Goal: Information Seeking & Learning: Learn about a topic

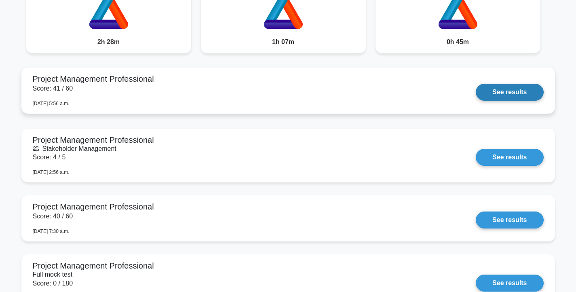
scroll to position [708, 0]
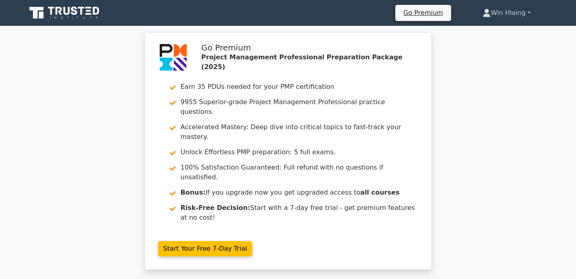
click at [518, 11] on link "Win Hlaing" at bounding box center [506, 13] width 86 height 16
click at [497, 29] on link "Profile" at bounding box center [495, 31] width 64 height 13
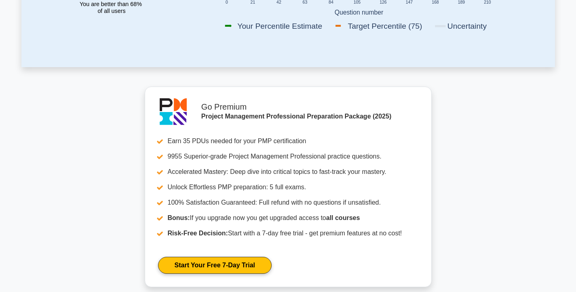
scroll to position [242, 0]
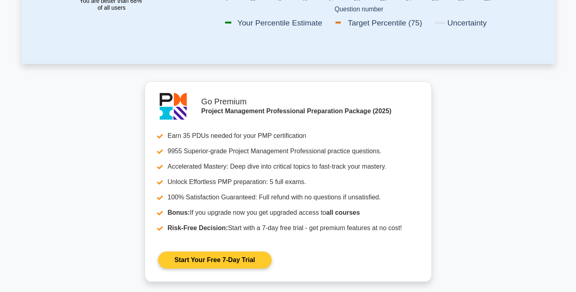
click at [249, 259] on link "Start Your Free 7-Day Trial" at bounding box center [215, 259] width 114 height 17
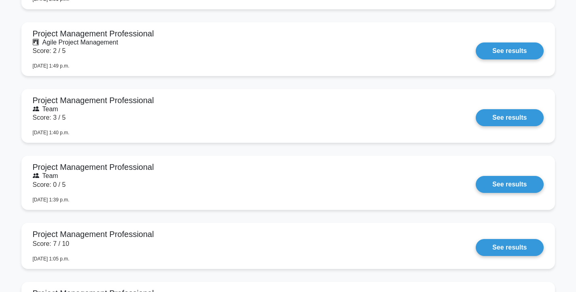
scroll to position [1536, 0]
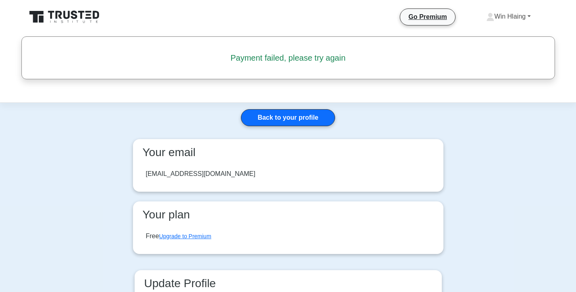
click at [498, 19] on link "Win Hlaing" at bounding box center [508, 16] width 83 height 16
click at [423, 15] on link "Go Premium" at bounding box center [427, 17] width 48 height 10
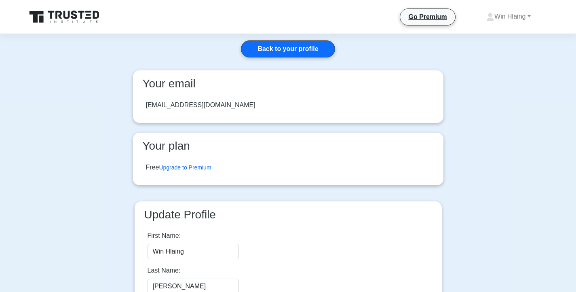
click at [270, 49] on link "Back to your profile" at bounding box center [288, 48] width 94 height 17
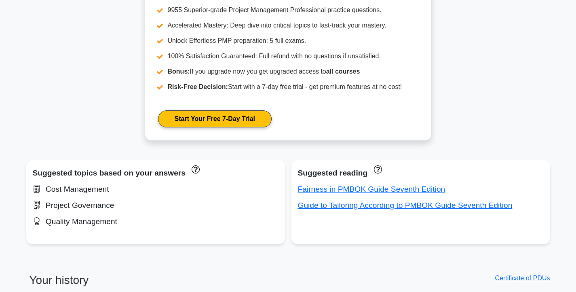
scroll to position [313, 0]
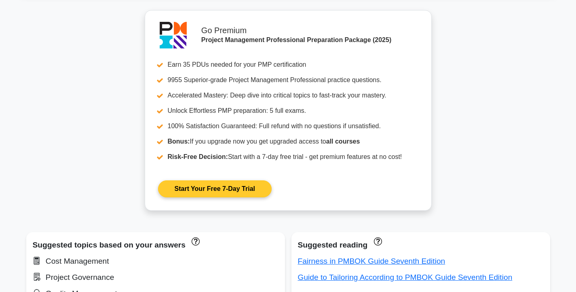
click at [228, 193] on link "Start Your Free 7-Day Trial" at bounding box center [215, 188] width 114 height 17
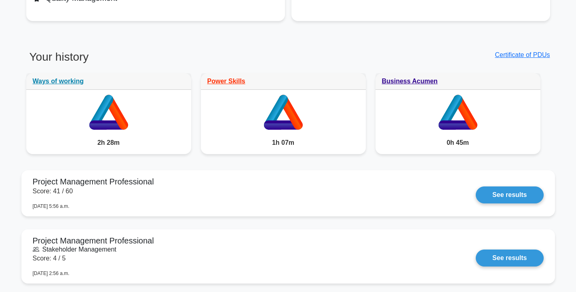
scroll to position [428, 0]
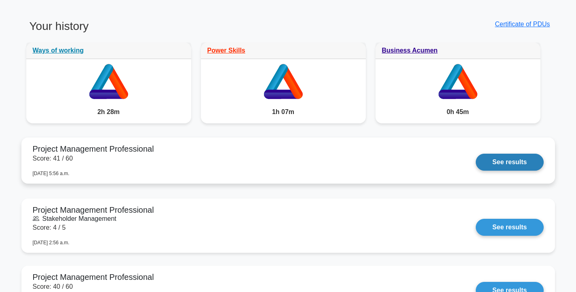
click at [505, 168] on link "See results" at bounding box center [508, 162] width 67 height 17
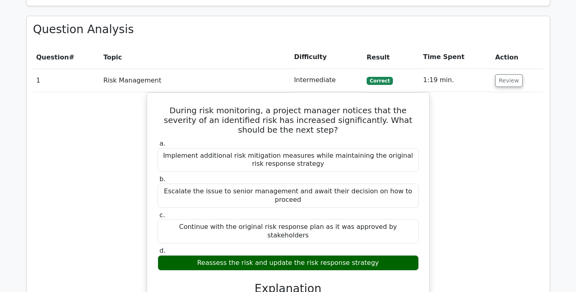
scroll to position [892, 0]
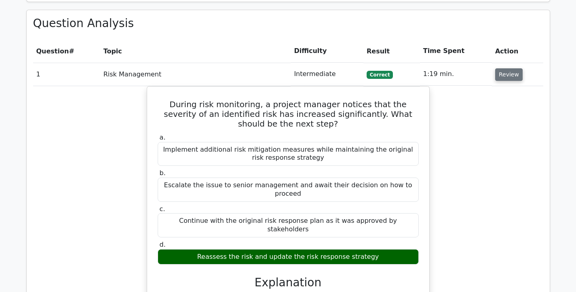
click at [505, 75] on button "Review" at bounding box center [508, 74] width 27 height 13
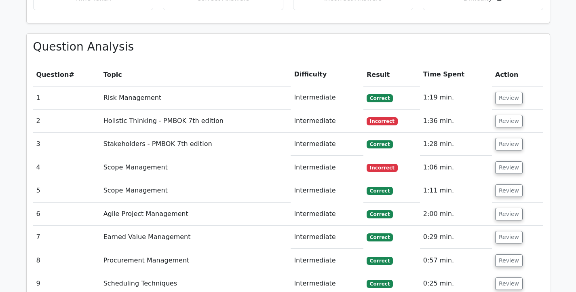
scroll to position [860, 0]
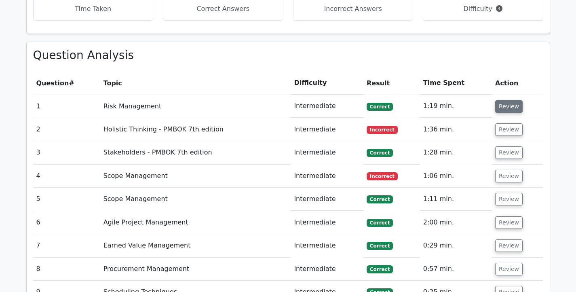
click at [499, 109] on button "Review" at bounding box center [508, 106] width 27 height 13
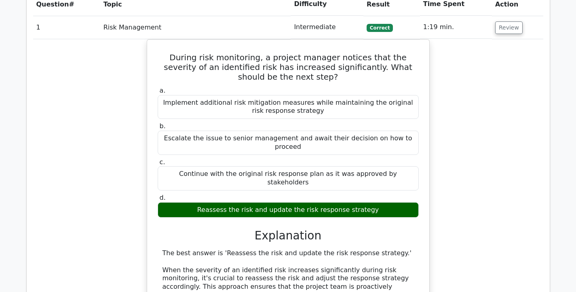
scroll to position [939, 0]
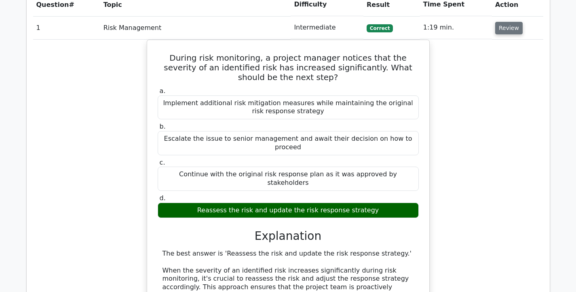
click at [509, 29] on button "Review" at bounding box center [508, 28] width 27 height 13
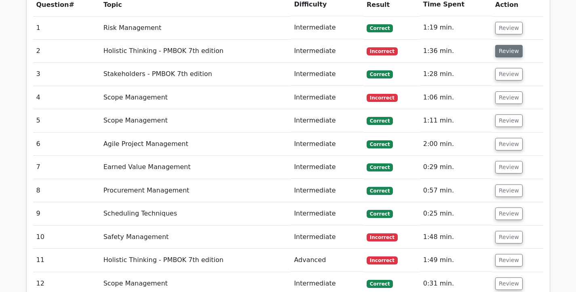
click at [495, 50] on button "Review" at bounding box center [508, 51] width 27 height 13
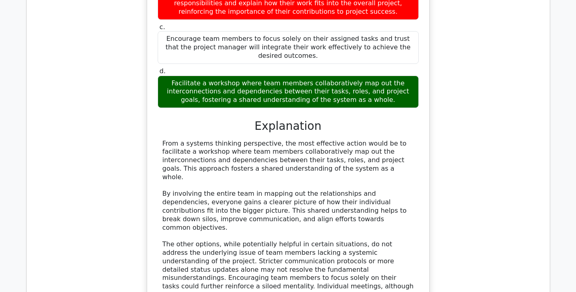
scroll to position [1159, 0]
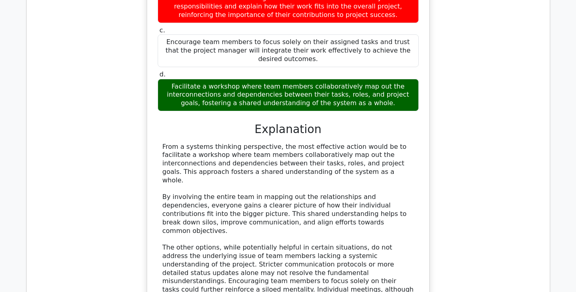
click at [517, 39] on div "As a project manager for a complex software development project, you notice tha…" at bounding box center [288, 106] width 510 height 528
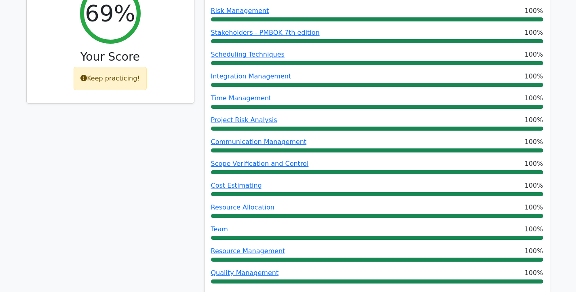
scroll to position [0, 0]
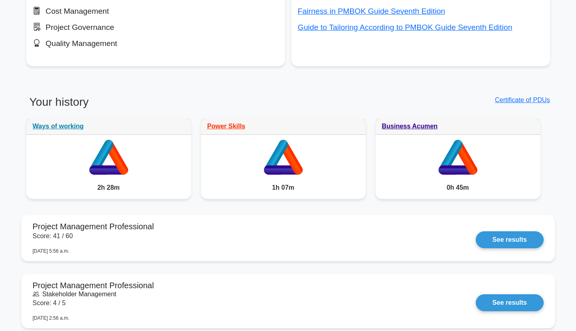
scroll to position [594, 0]
